Goal: Find specific page/section: Find specific page/section

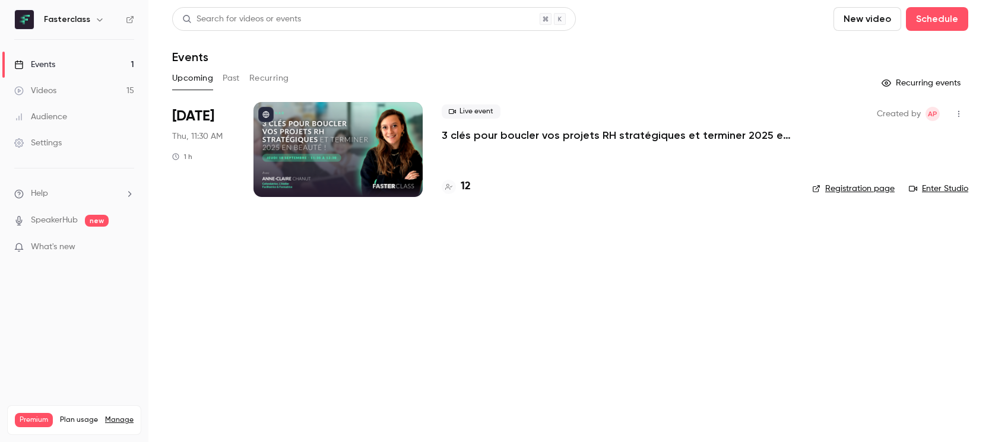
click at [462, 183] on h4 "12" at bounding box center [466, 187] width 10 height 16
